Goal: Task Accomplishment & Management: Manage account settings

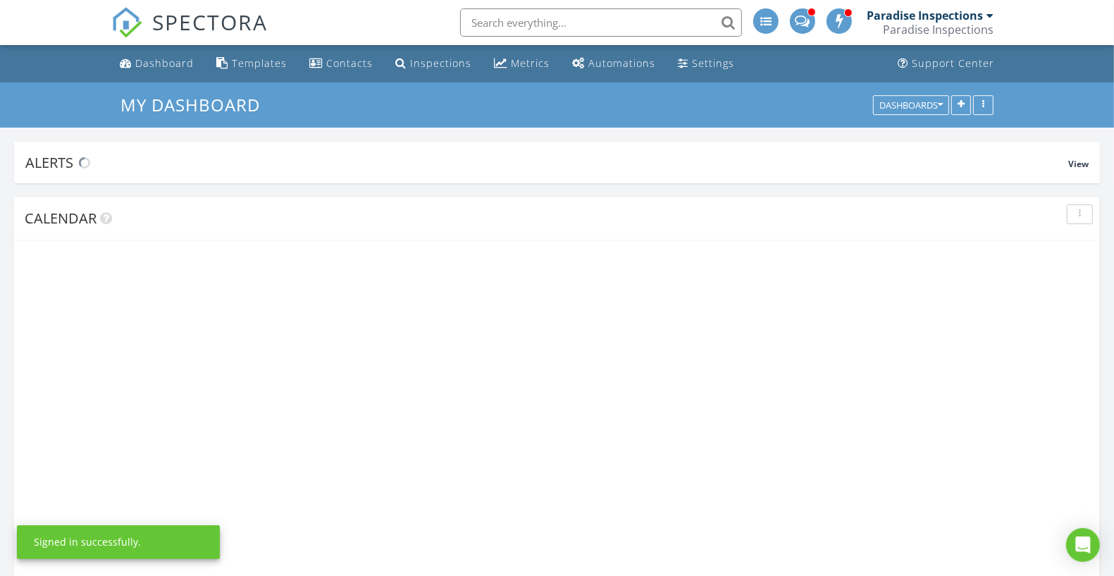
scroll to position [2156, 1142]
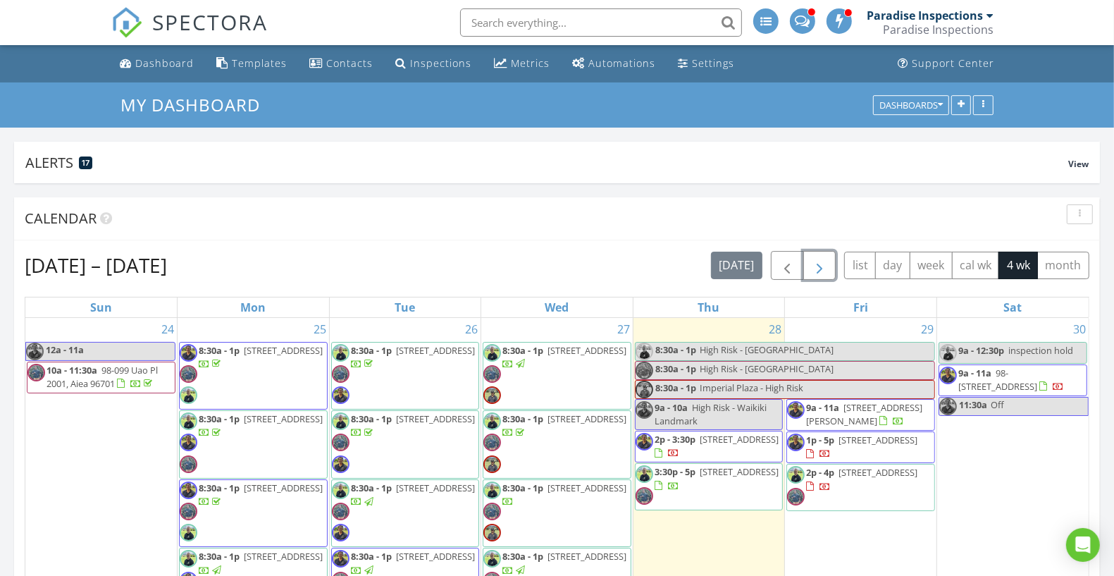
click at [826, 269] on span "button" at bounding box center [819, 265] width 17 height 17
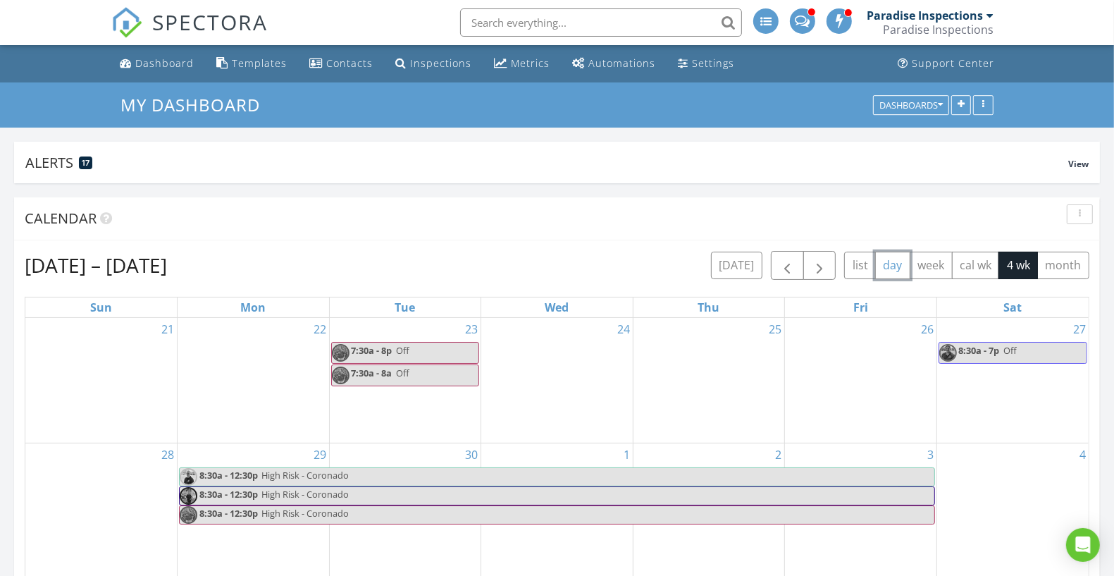
click at [906, 261] on button "day" at bounding box center [892, 265] width 35 height 27
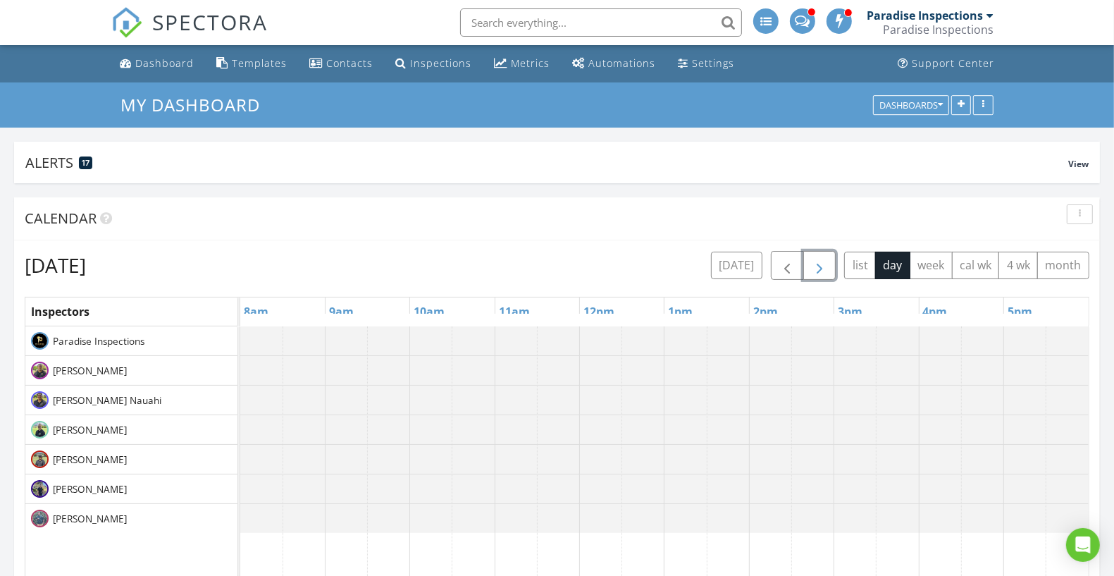
click at [827, 263] on span "button" at bounding box center [819, 265] width 17 height 17
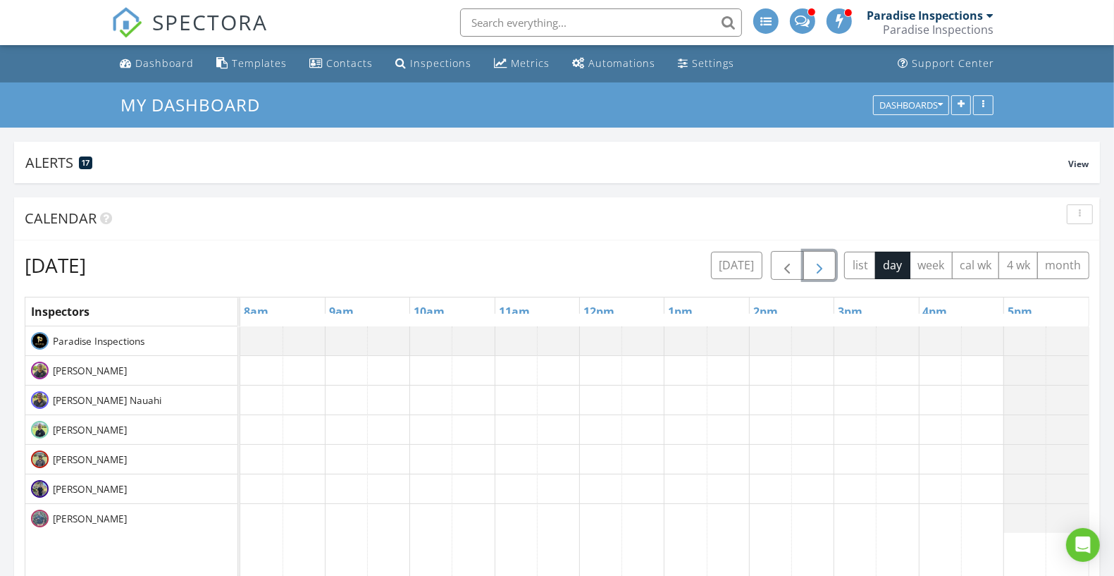
click at [827, 263] on span "button" at bounding box center [819, 265] width 17 height 17
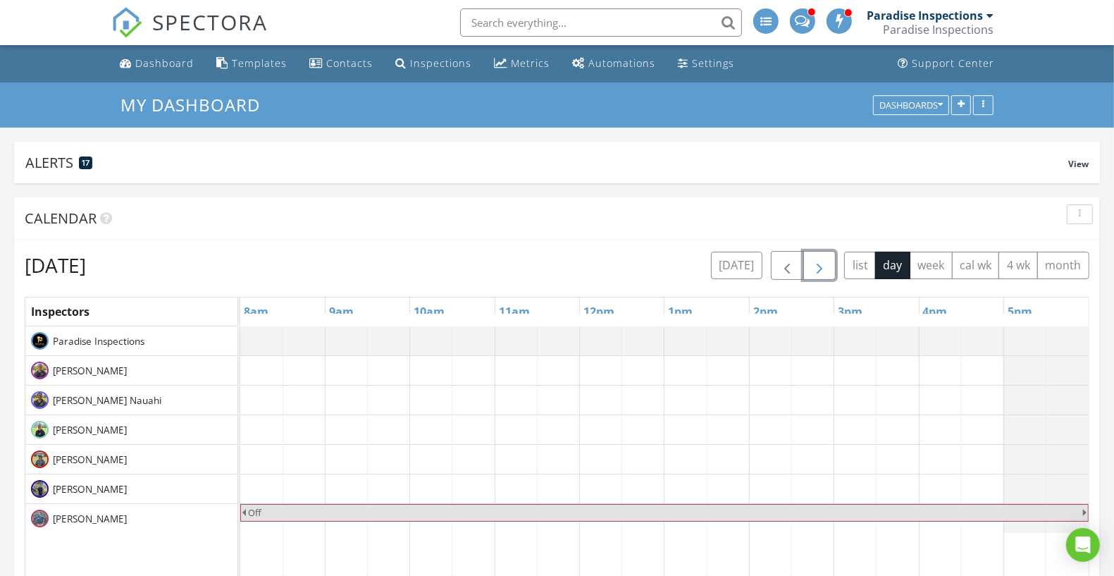
click at [827, 263] on span "button" at bounding box center [819, 265] width 17 height 17
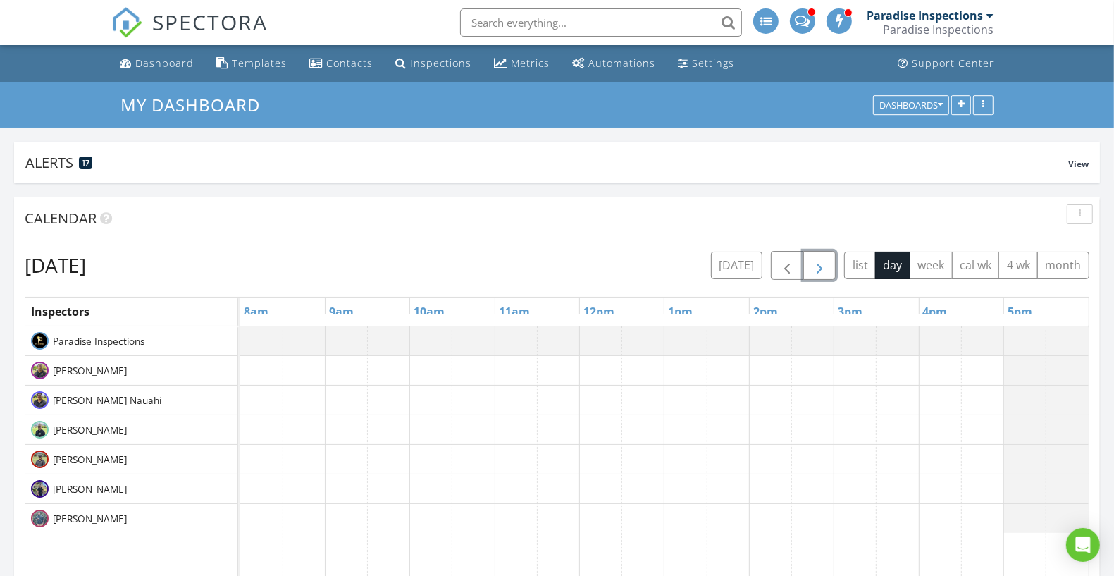
click at [827, 263] on span "button" at bounding box center [819, 265] width 17 height 17
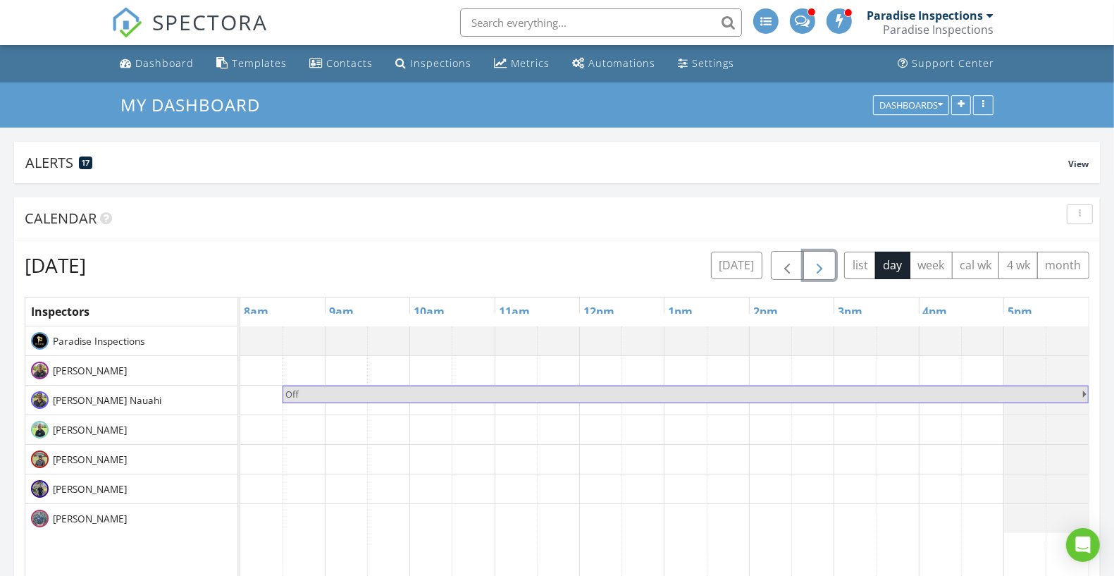
click at [827, 263] on span "button" at bounding box center [819, 265] width 17 height 17
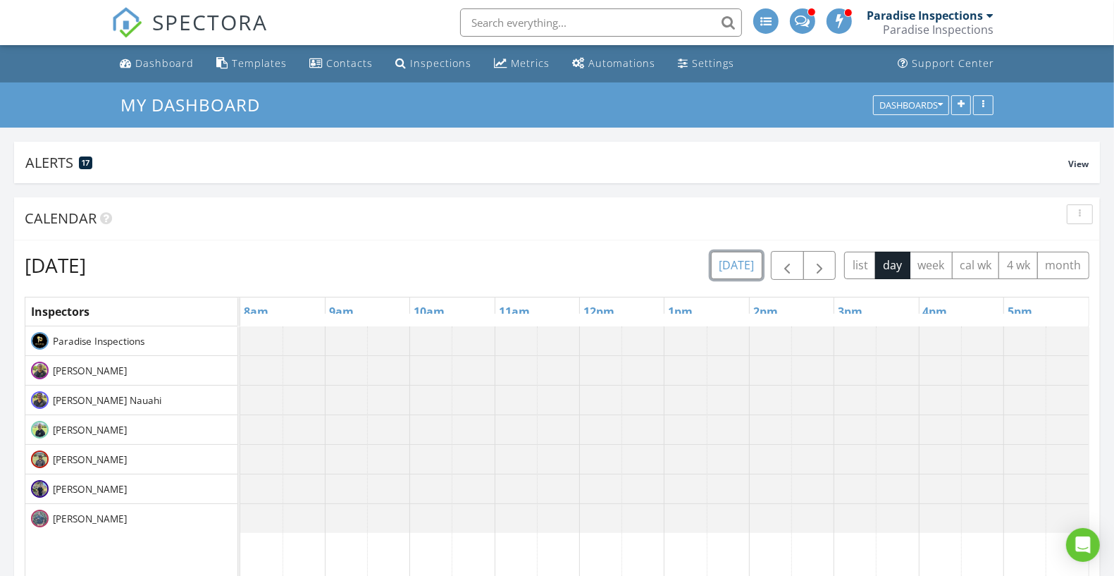
click at [761, 269] on button "today" at bounding box center [736, 265] width 51 height 27
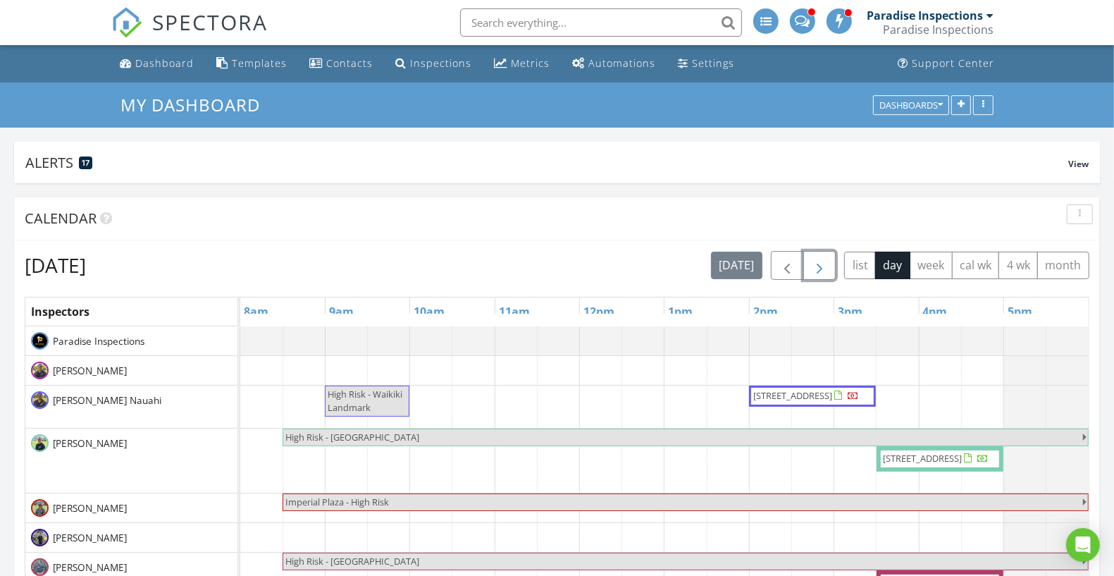
click at [813, 268] on button "button" at bounding box center [819, 265] width 33 height 29
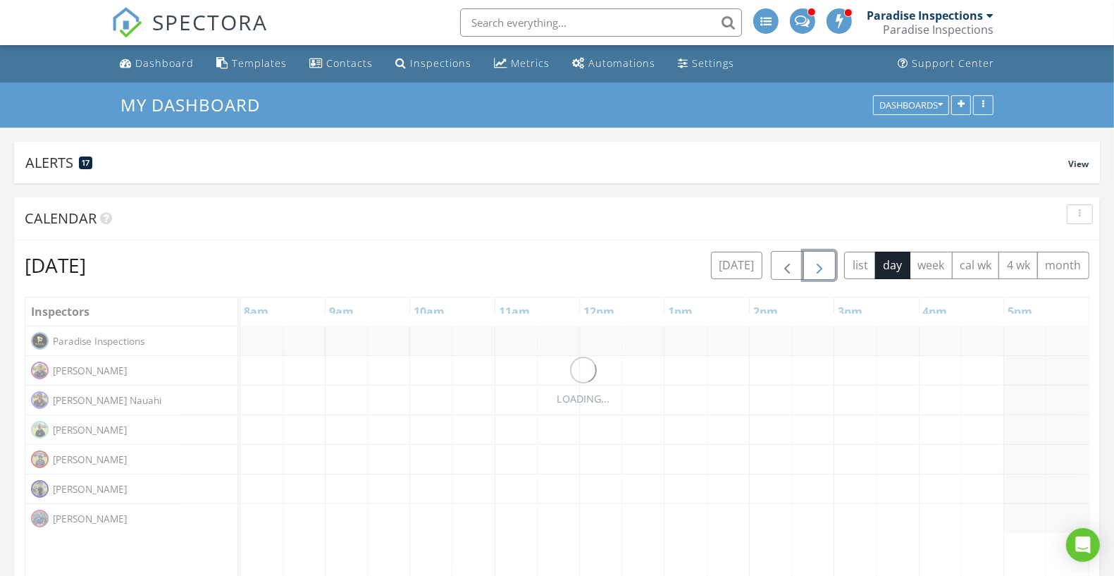
click at [813, 268] on button "button" at bounding box center [819, 265] width 33 height 29
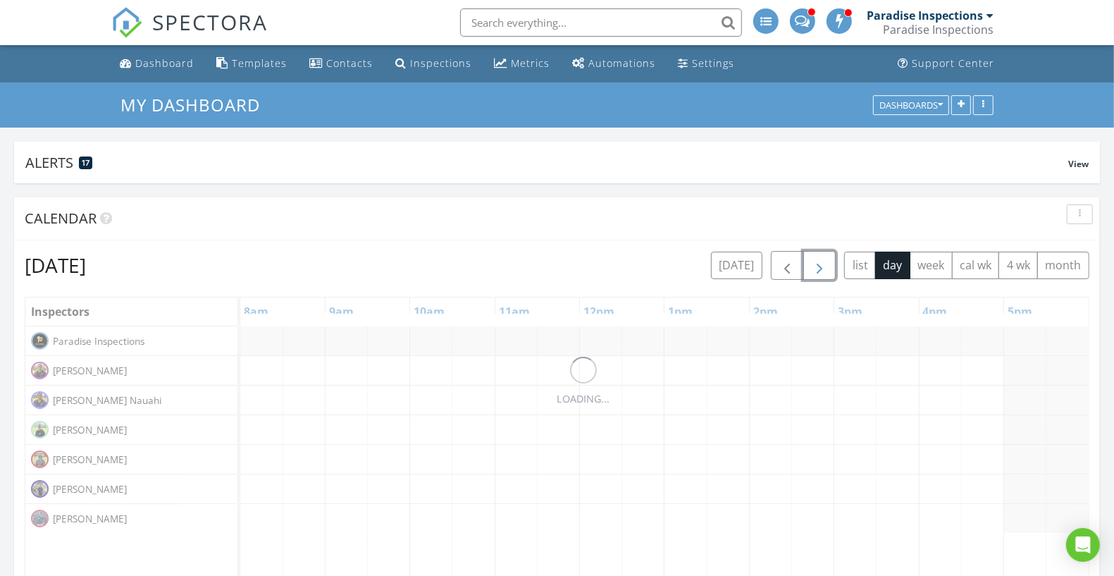
click at [813, 268] on button "button" at bounding box center [819, 265] width 33 height 29
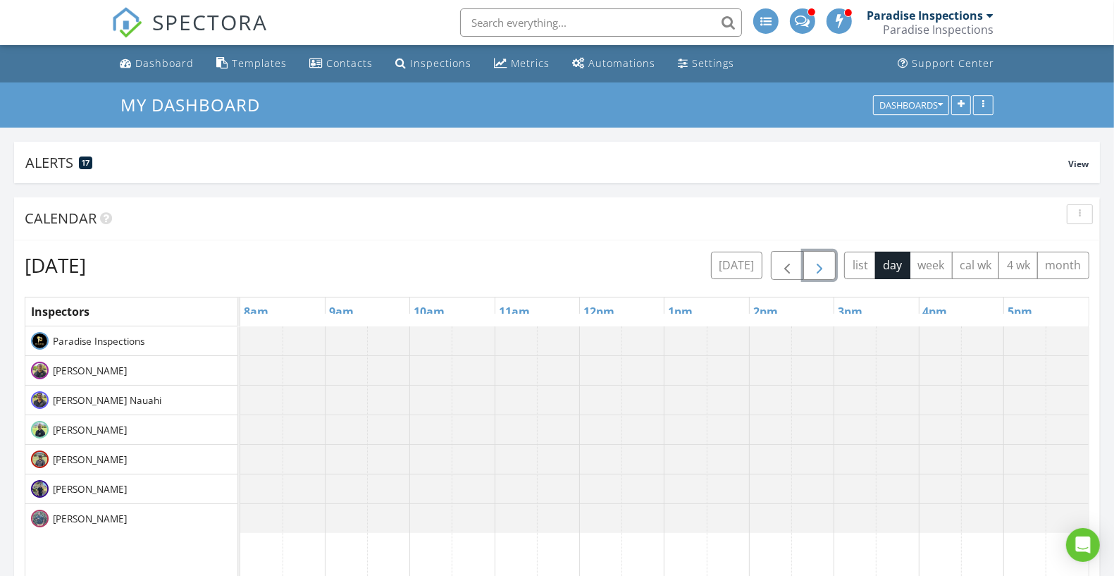
click at [813, 268] on button "button" at bounding box center [819, 265] width 33 height 29
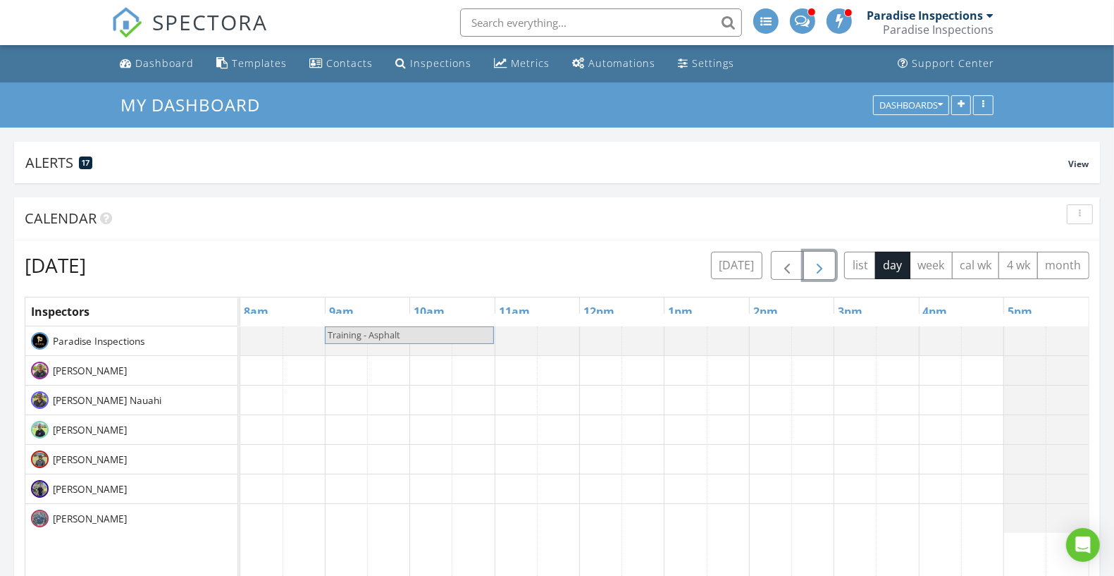
click at [813, 268] on button "button" at bounding box center [819, 265] width 33 height 29
click at [318, 389] on span "inspection hold" at bounding box center [317, 394] width 65 height 13
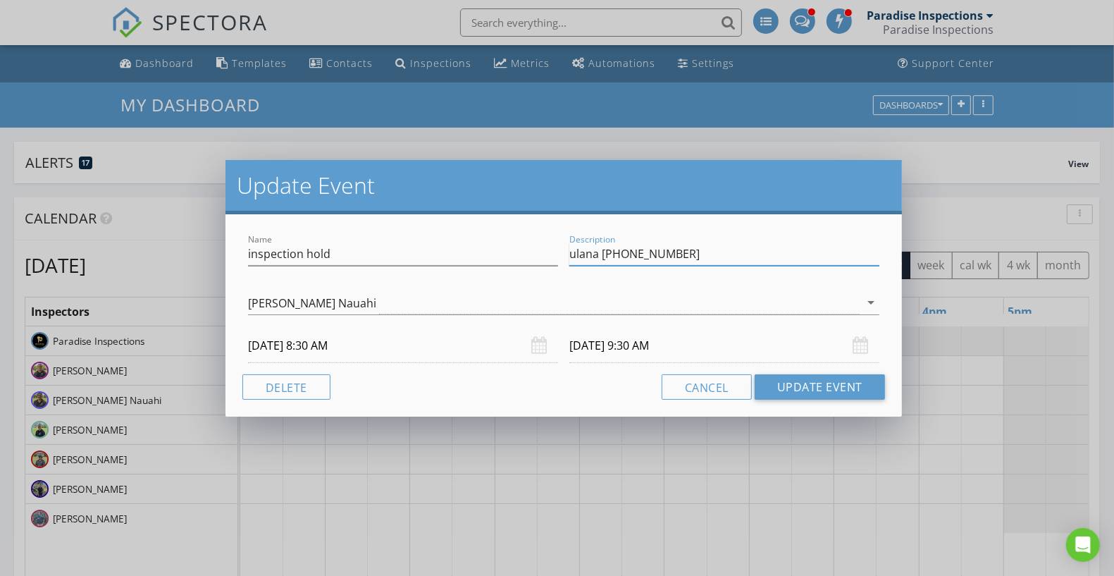
click at [668, 257] on input "ulana [PHONE_NUMBER]" at bounding box center [724, 253] width 310 height 23
click at [539, 159] on div "Update Event Name inspection hold Description ulana 2808 (808) 371-5420 Kohl Na…" at bounding box center [557, 288] width 1114 height 576
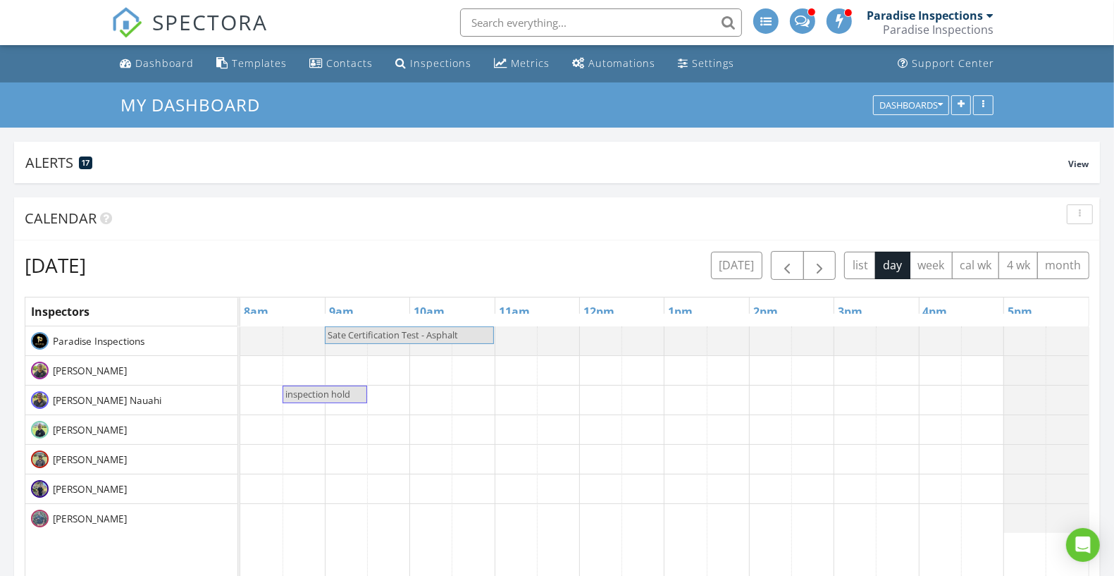
click at [334, 392] on span "inspection hold" at bounding box center [317, 394] width 65 height 13
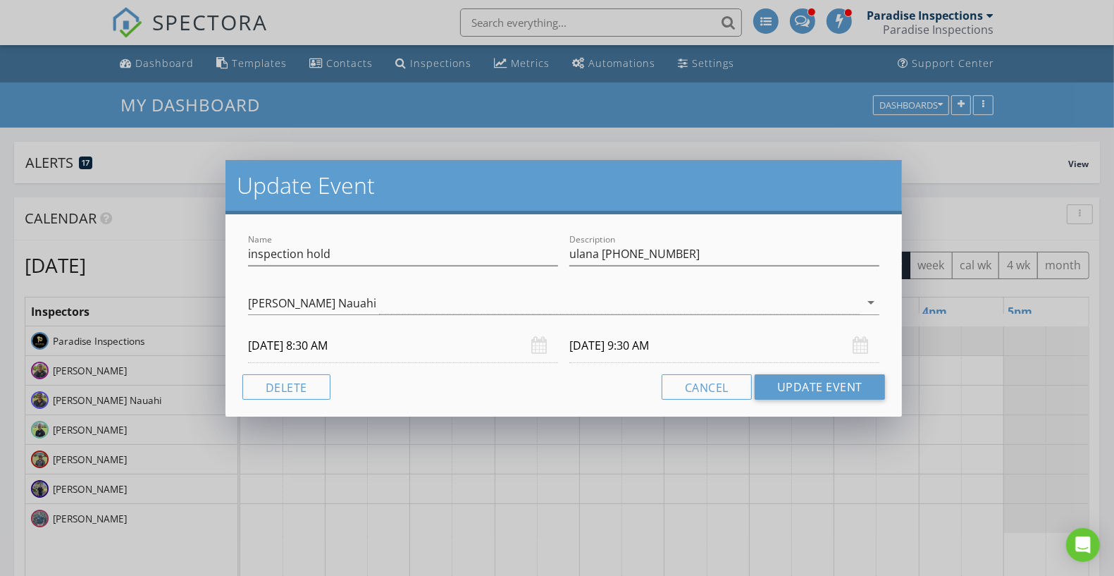
click at [614, 116] on div "Update Event Name inspection hold Description ulana 2808 (808) 371-5420 Kohl Na…" at bounding box center [557, 288] width 1114 height 576
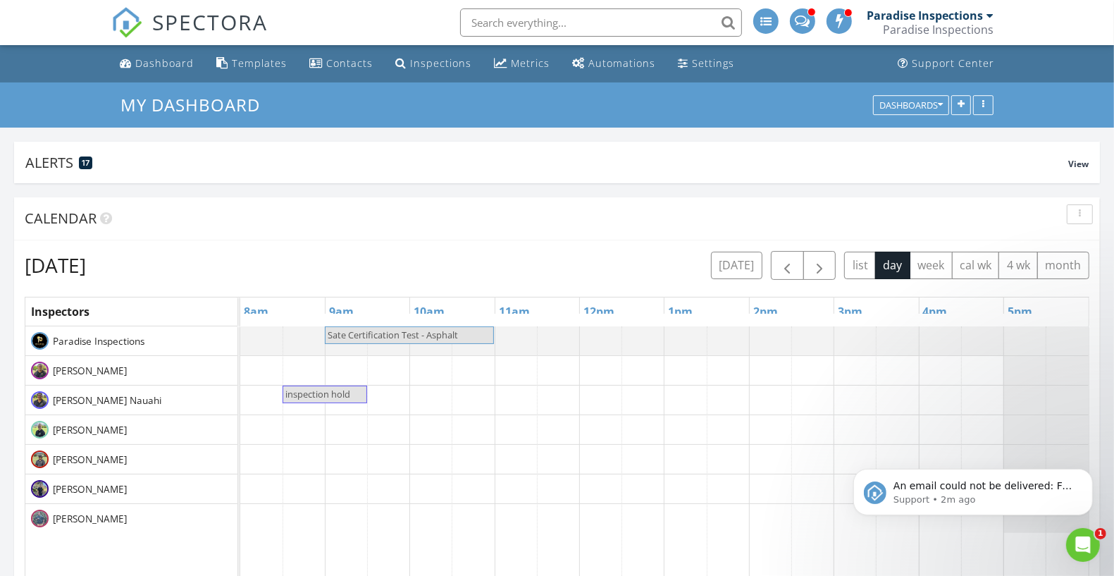
scroll to position [0, 0]
click at [783, 258] on span "button" at bounding box center [787, 265] width 17 height 17
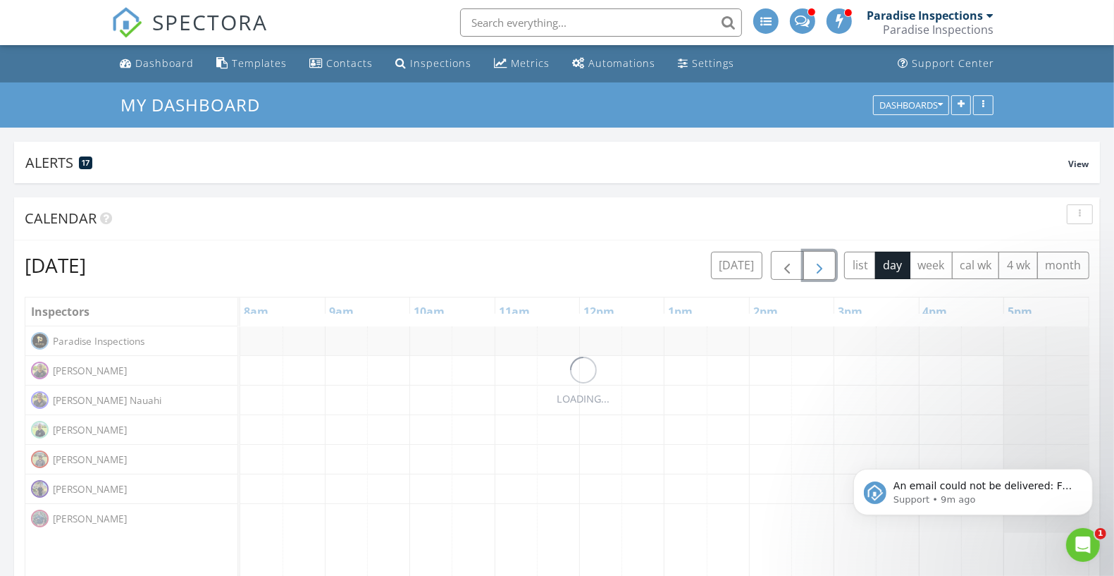
click at [827, 259] on span "button" at bounding box center [819, 265] width 17 height 17
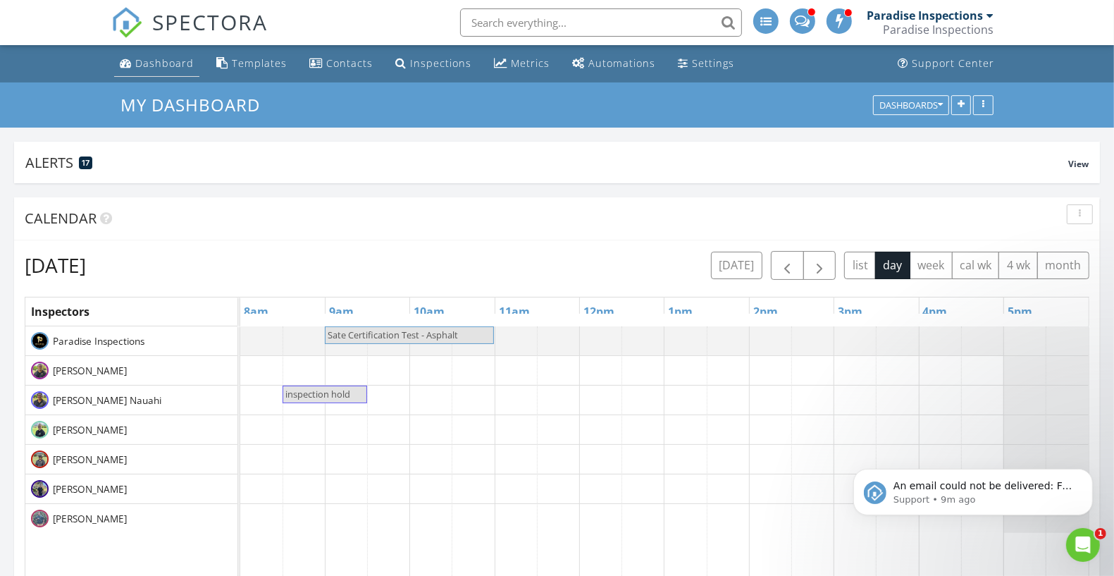
click at [162, 65] on div "Dashboard" at bounding box center [164, 62] width 58 height 13
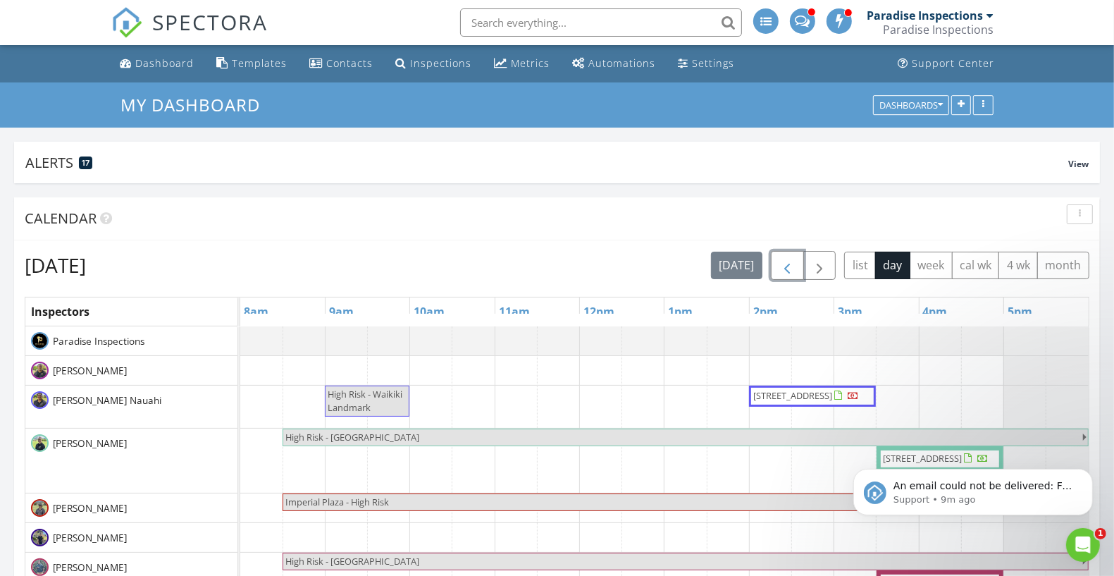
click at [796, 265] on span "button" at bounding box center [787, 265] width 17 height 17
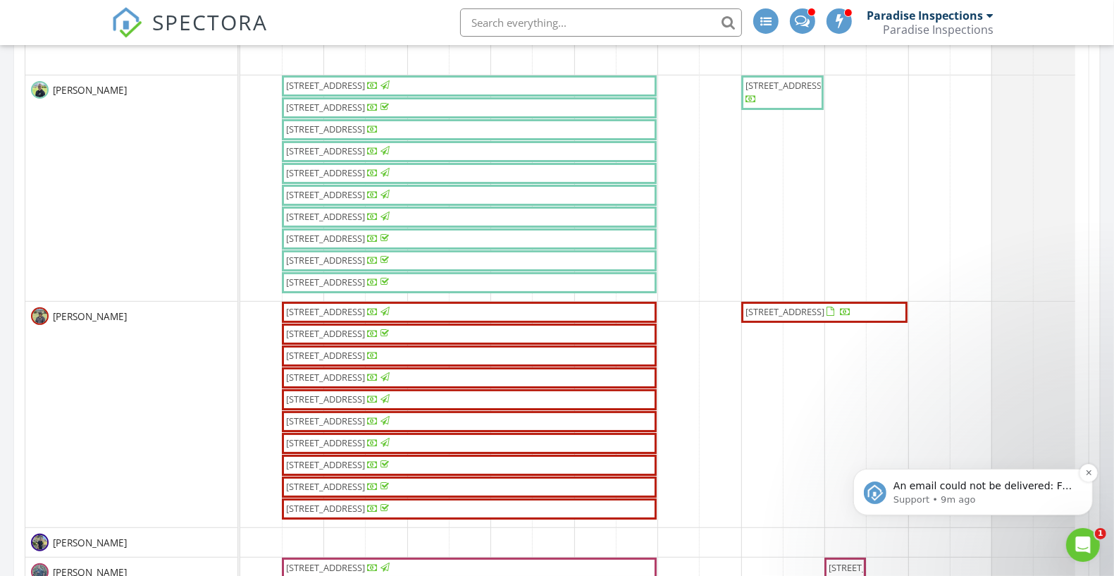
scroll to position [458, 0]
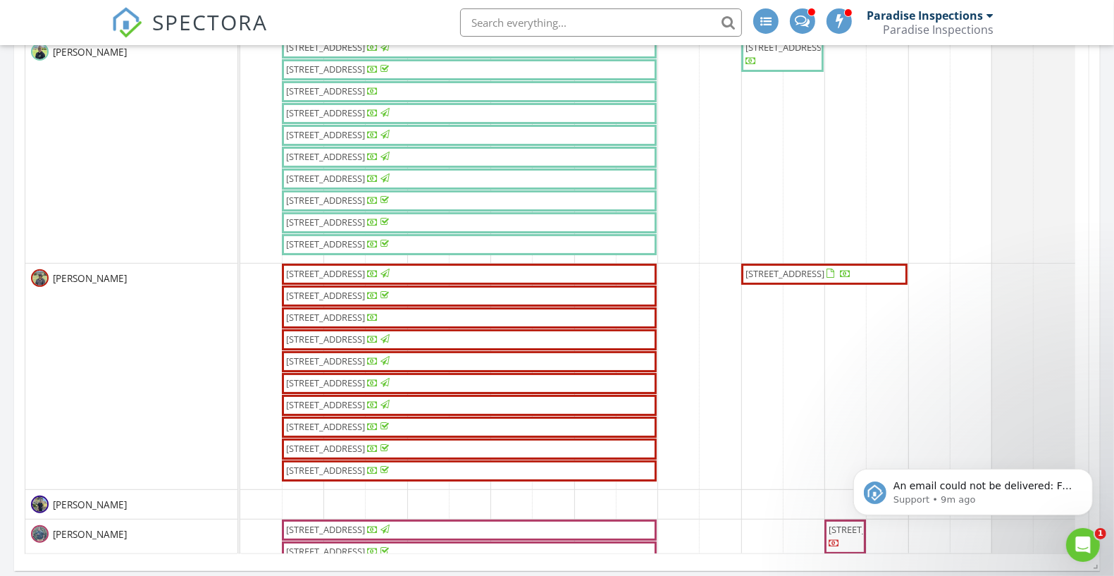
click at [853, 275] on span "444 Lunalilo Home Rd, Honolulu 96825" at bounding box center [798, 274] width 109 height 14
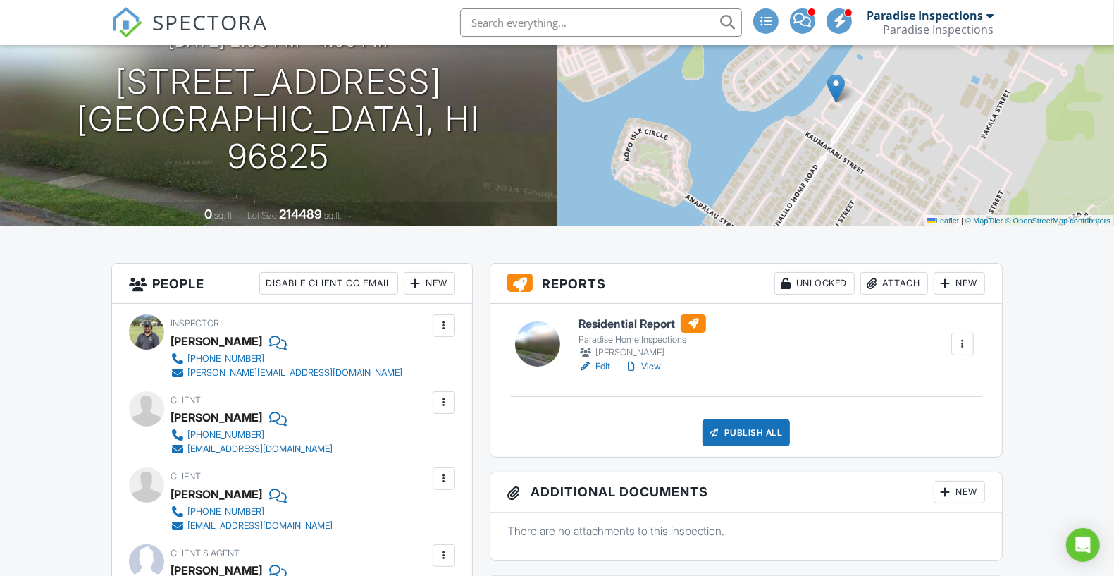
scroll to position [140, 0]
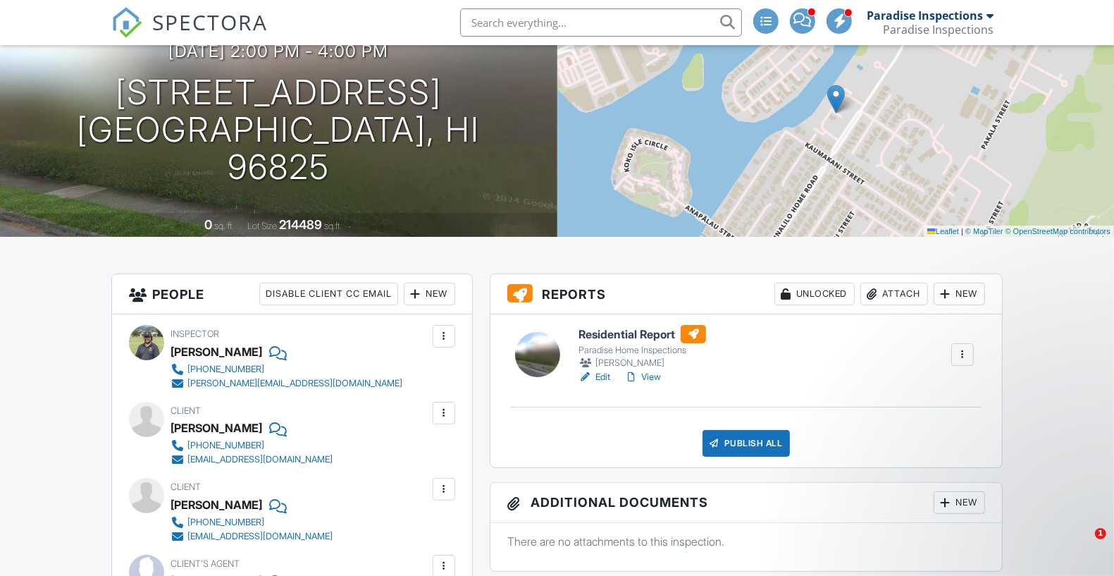
click at [440, 137] on h1 "444 Lunalilo Home Rd Honolulu, HI 96825" at bounding box center [279, 129] width 512 height 111
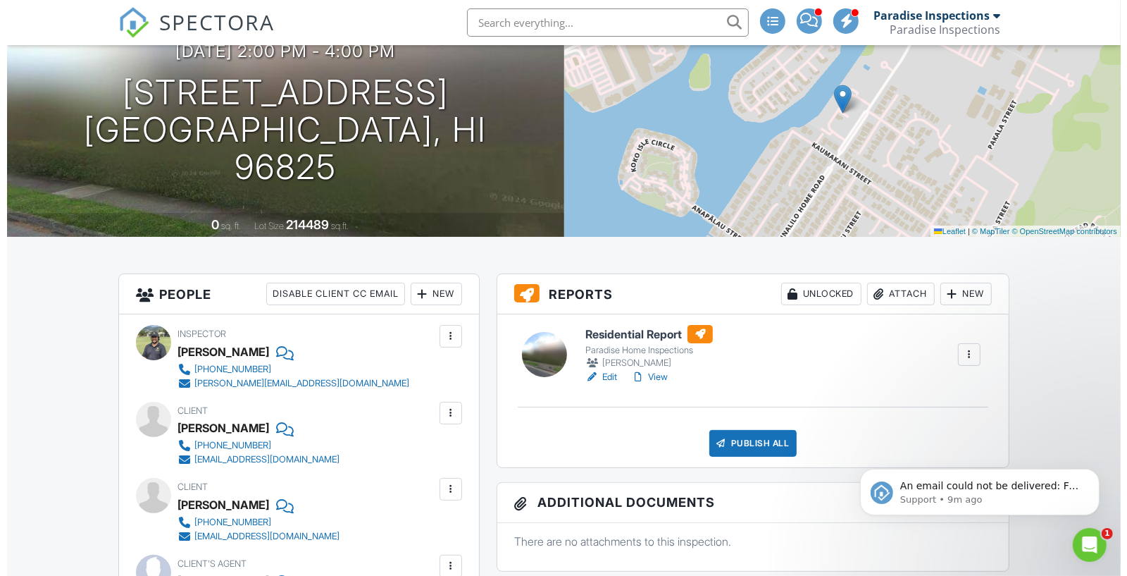
scroll to position [0, 0]
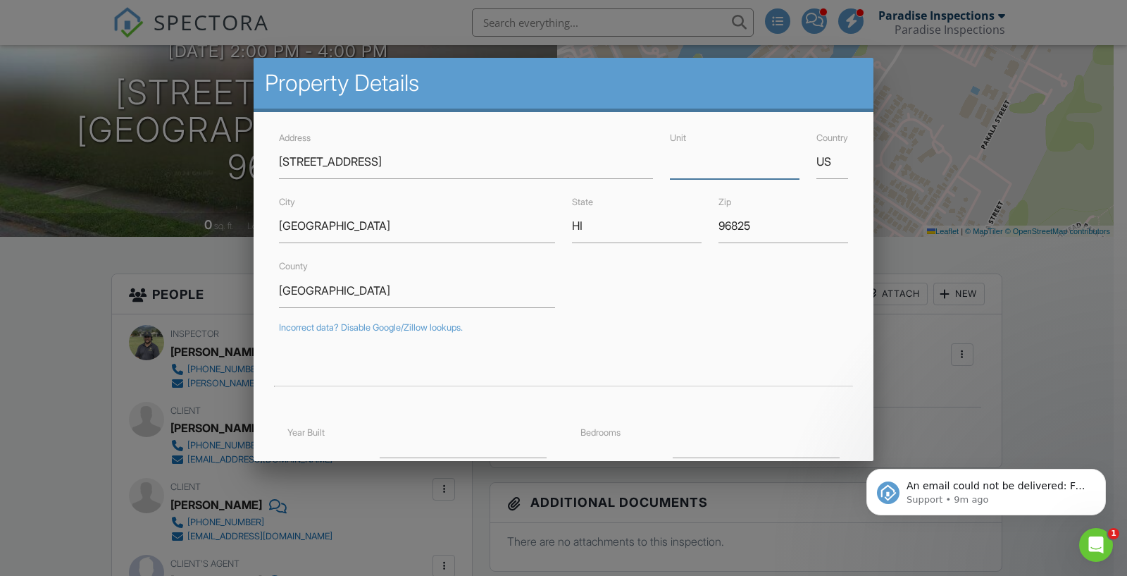
click at [694, 173] on input "Unit" at bounding box center [735, 161] width 130 height 35
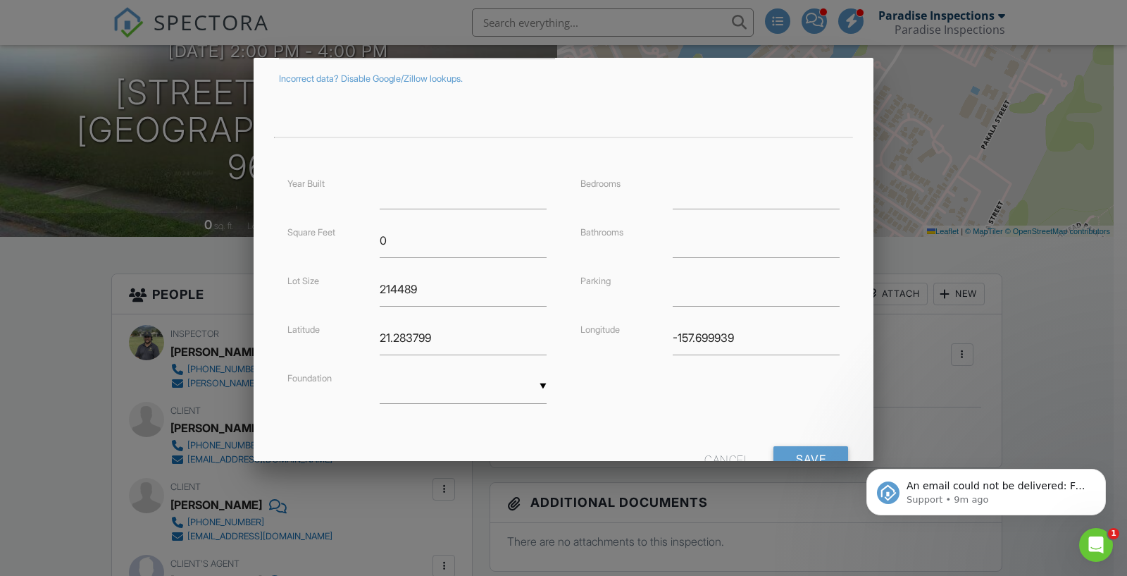
scroll to position [298, 0]
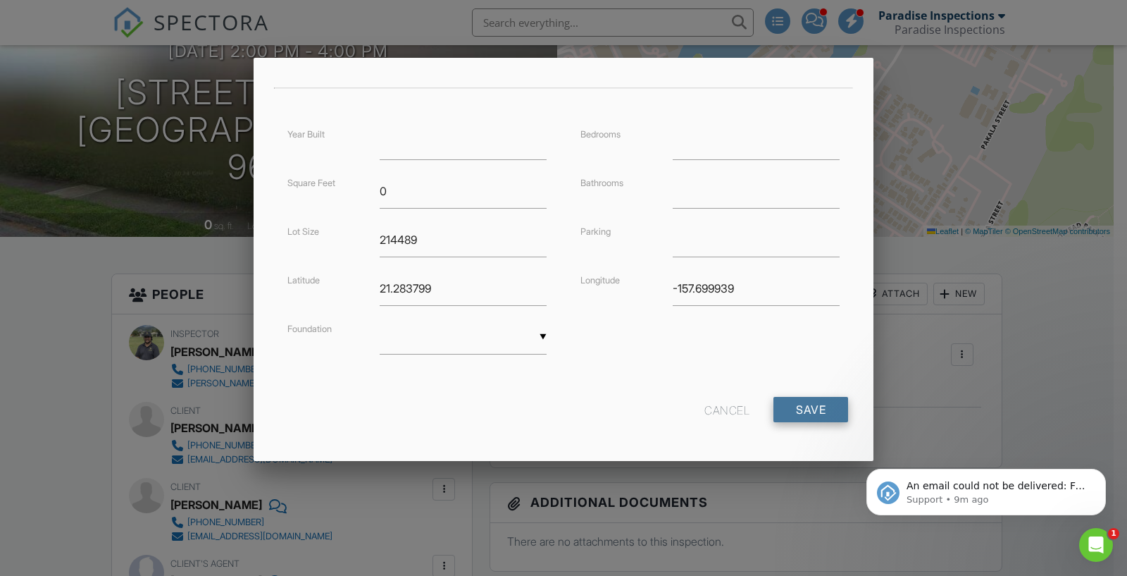
type input "407"
click at [795, 409] on input "Save" at bounding box center [811, 409] width 75 height 25
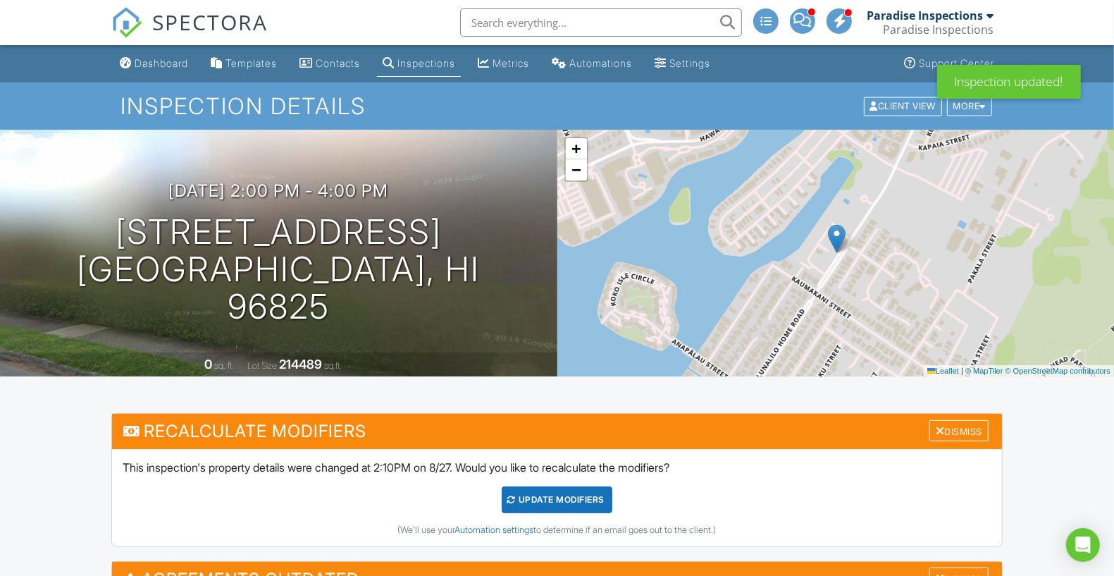
click at [573, 495] on div "UPDATE Modifiers" at bounding box center [557, 499] width 111 height 27
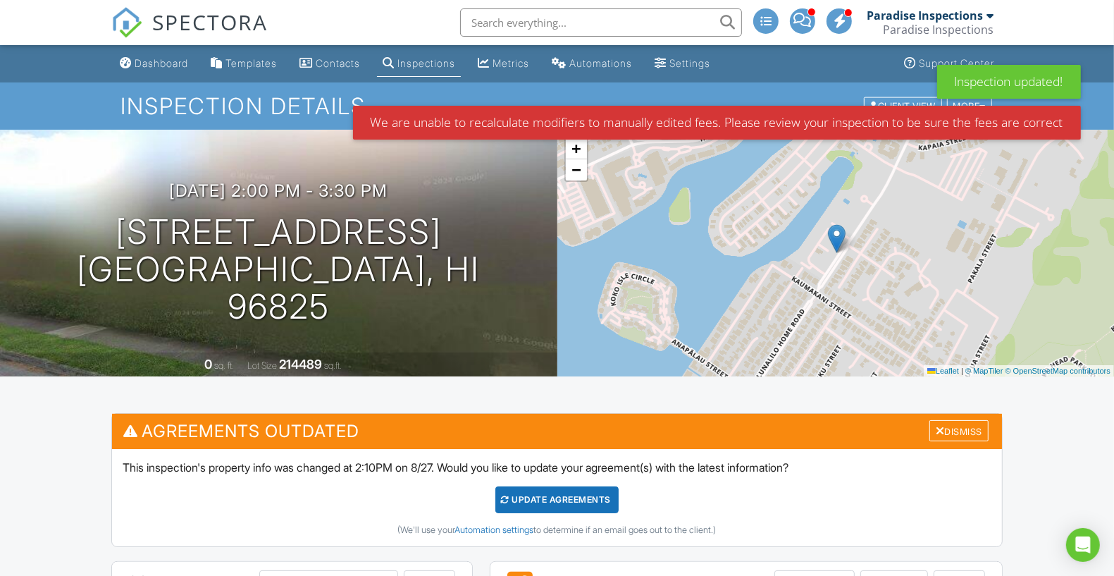
click at [583, 494] on div "Update Agreements" at bounding box center [556, 499] width 123 height 27
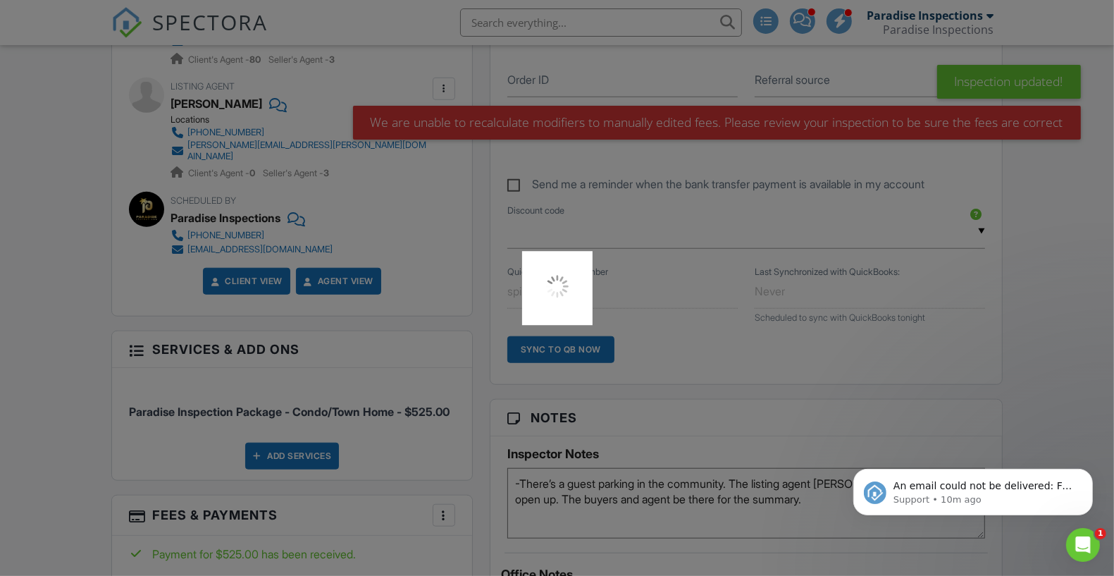
scroll to position [881, 0]
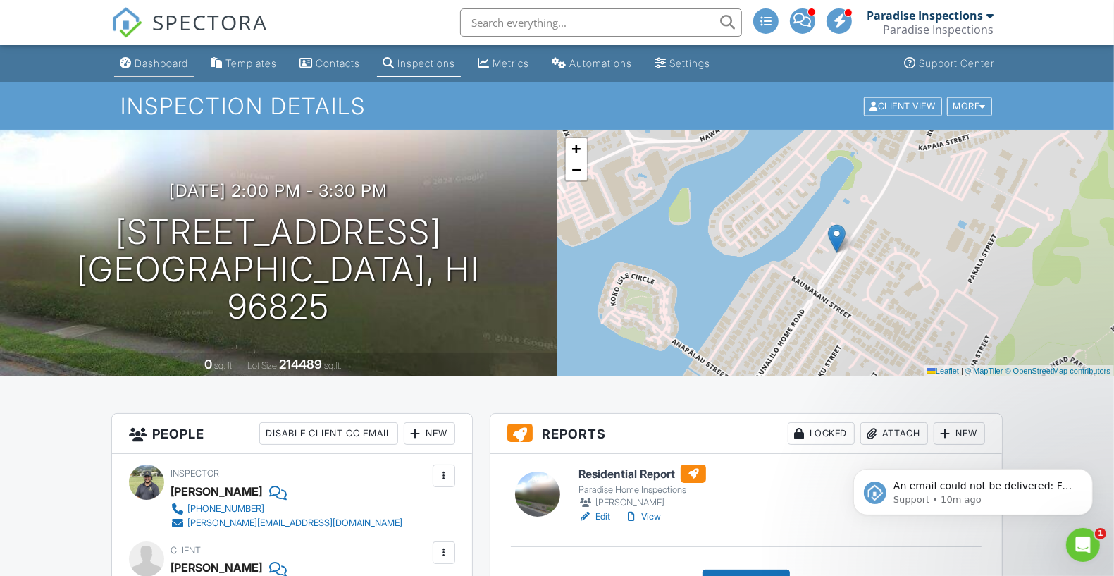
click at [146, 66] on div "Dashboard" at bounding box center [162, 63] width 54 height 12
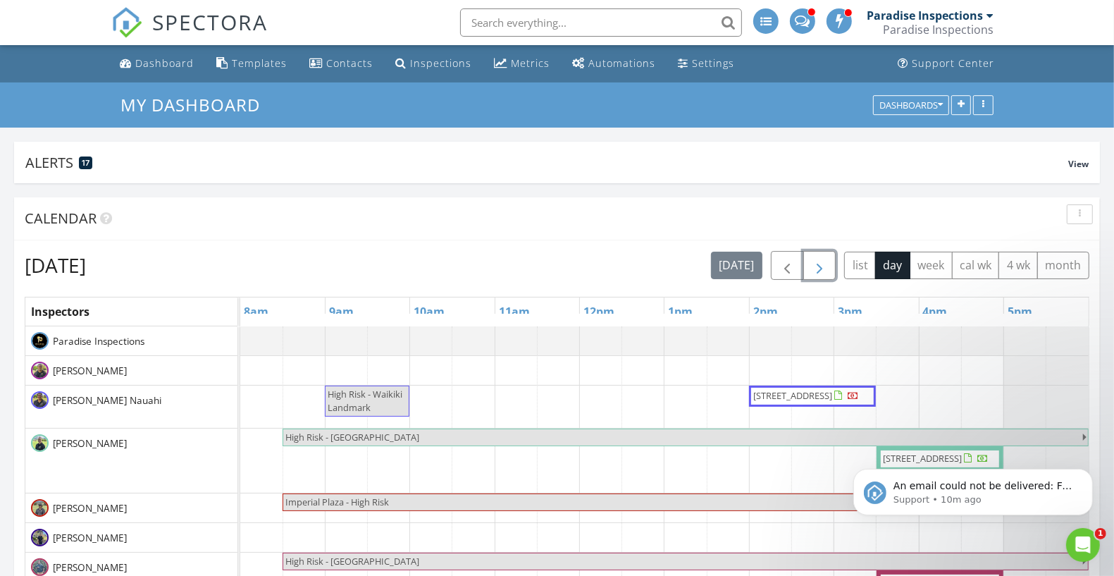
click at [832, 267] on button "button" at bounding box center [819, 265] width 33 height 29
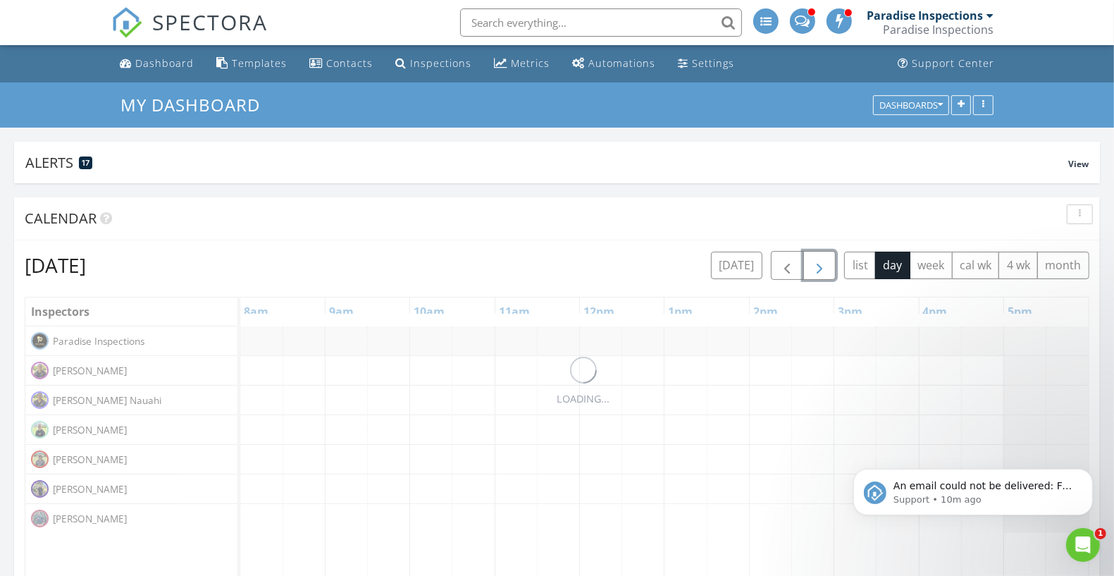
click at [832, 267] on button "button" at bounding box center [819, 265] width 33 height 29
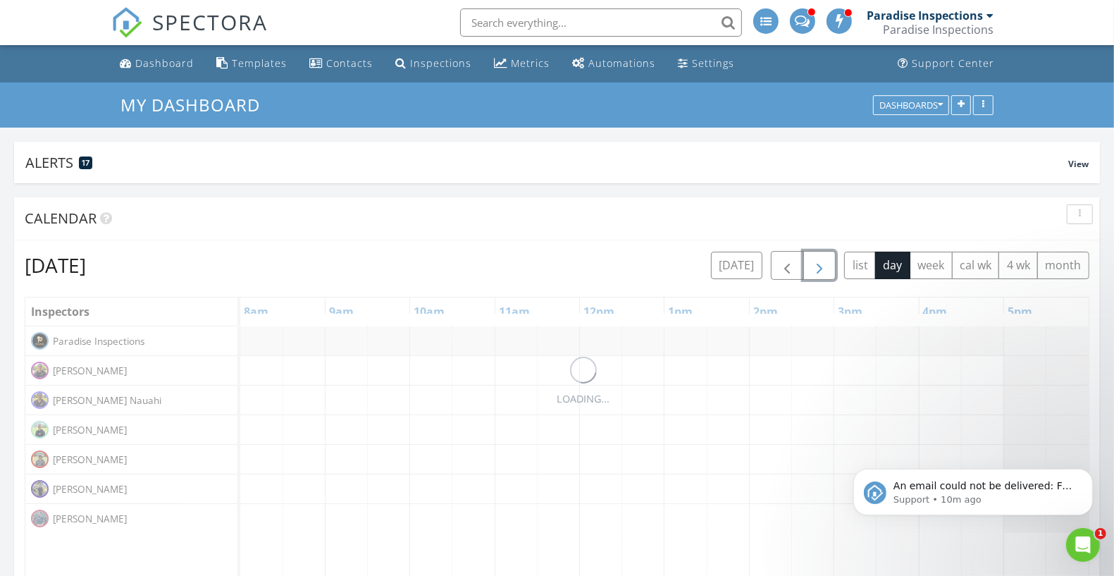
click at [832, 267] on button "button" at bounding box center [819, 265] width 33 height 29
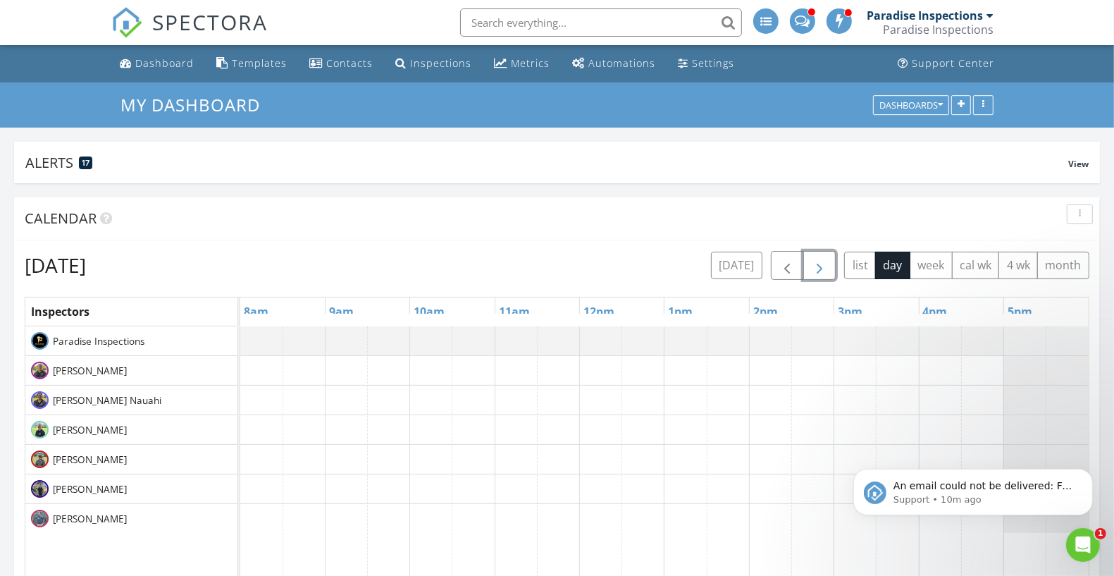
click at [832, 267] on button "button" at bounding box center [819, 265] width 33 height 29
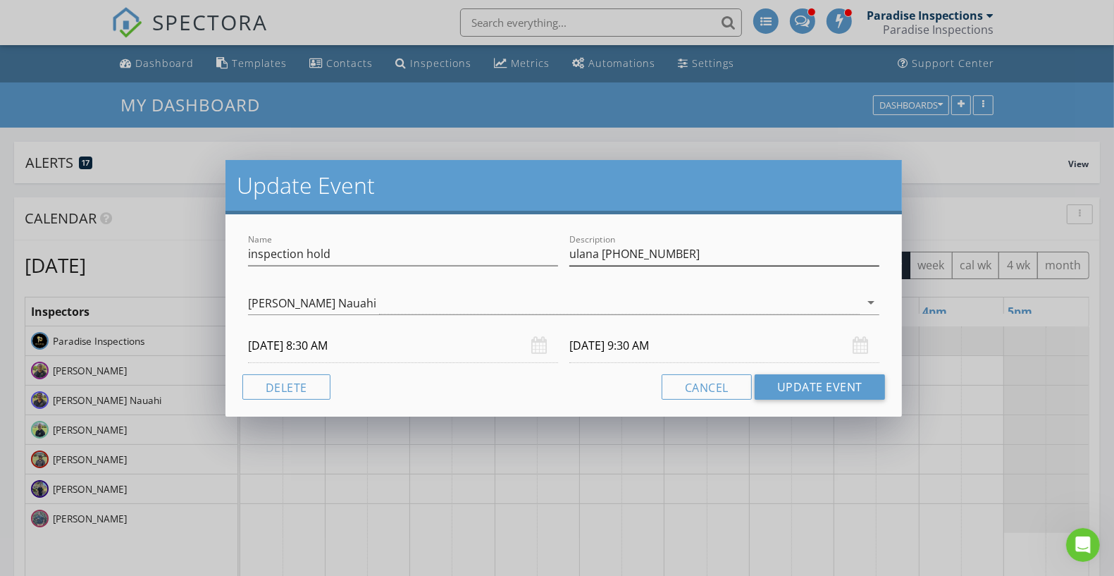
drag, startPoint x: 626, startPoint y: 267, endPoint x: 626, endPoint y: 253, distance: 14.1
click at [626, 264] on div "Description ulana [PHONE_NUMBER]" at bounding box center [724, 260] width 310 height 37
click at [631, 259] on input "ulana [PHONE_NUMBER]" at bounding box center [724, 253] width 310 height 23
click at [628, 259] on input "ulana [PHONE_NUMBER]" at bounding box center [724, 253] width 310 height 23
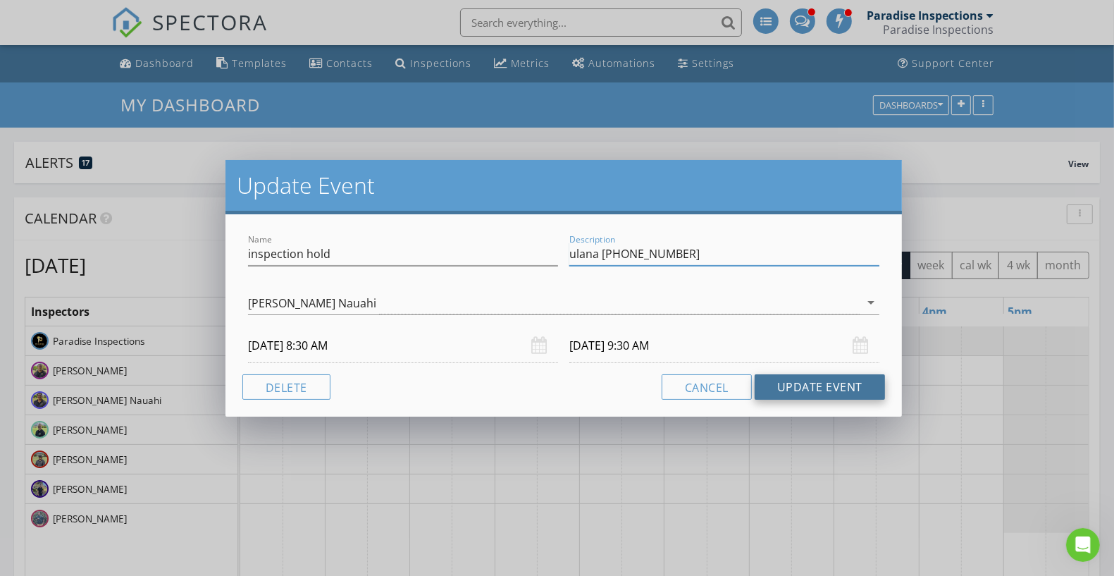
type input "ulana [PHONE_NUMBER]"
click at [809, 378] on button "Update Event" at bounding box center [820, 386] width 130 height 25
